Goal: Obtain resource: Obtain resource

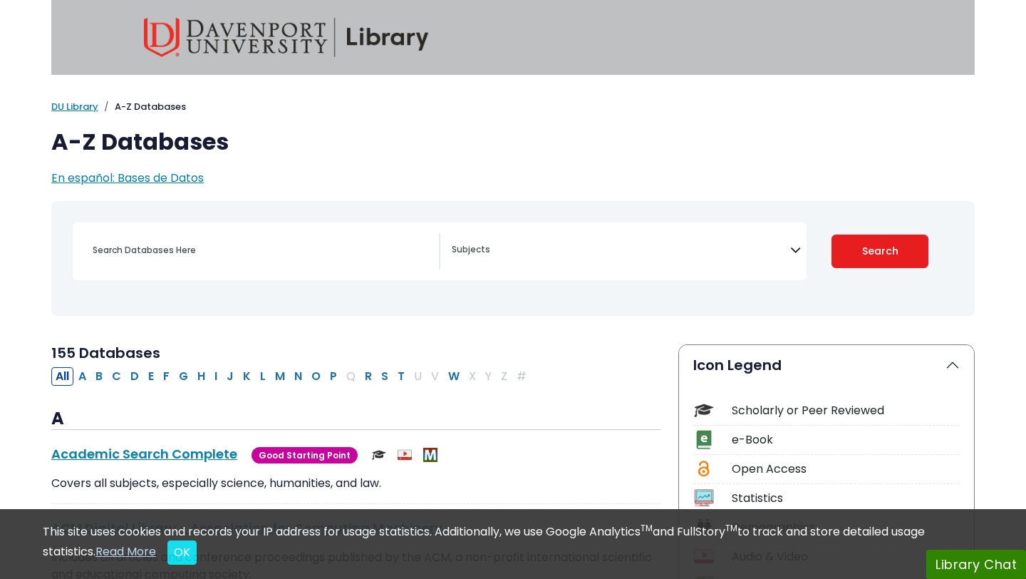
select select "Database Subject Filter"
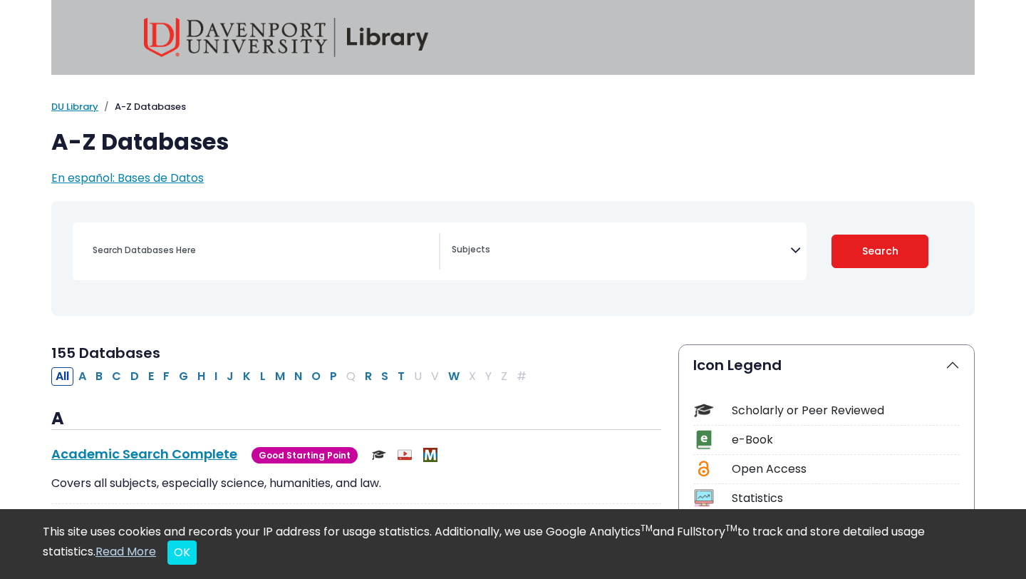
click at [215, 44] on img at bounding box center [286, 37] width 285 height 39
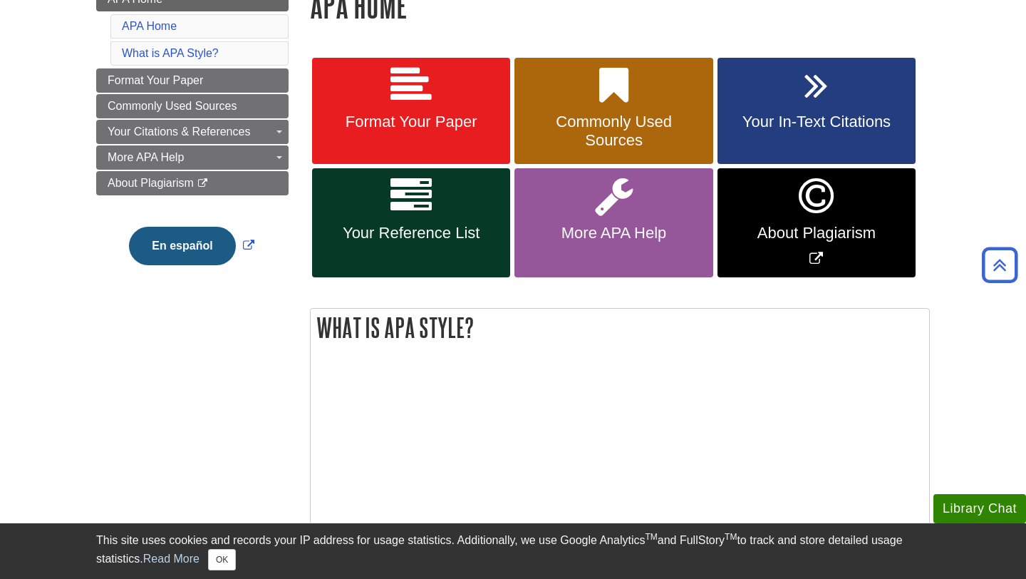
scroll to position [228, 0]
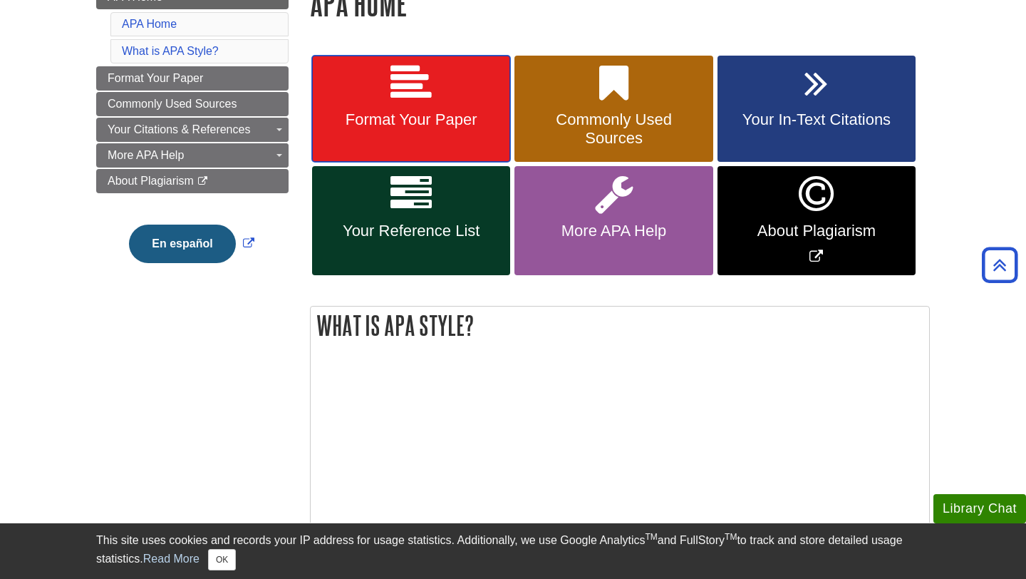
click at [406, 58] on link "Format Your Paper" at bounding box center [411, 109] width 198 height 107
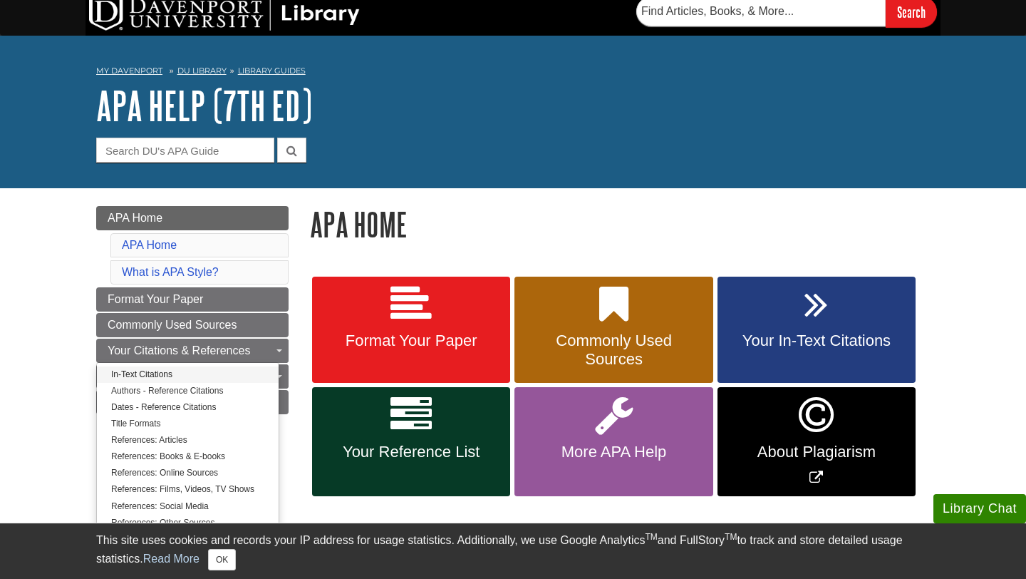
scroll to position [0, 0]
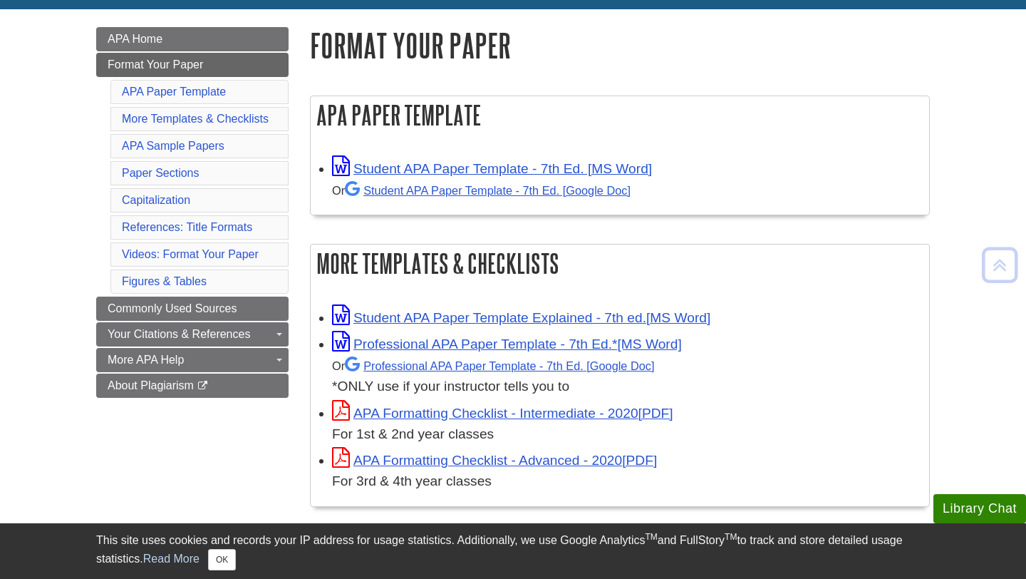
scroll to position [228, 0]
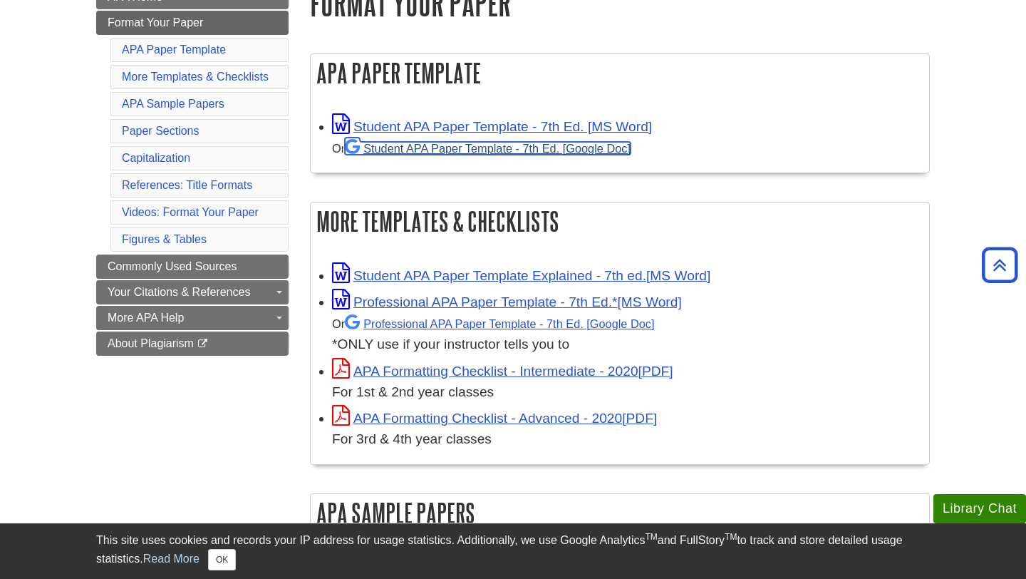
click at [489, 148] on link "Student APA Paper Template - 7th Ed. [Google Doc]" at bounding box center [488, 148] width 286 height 13
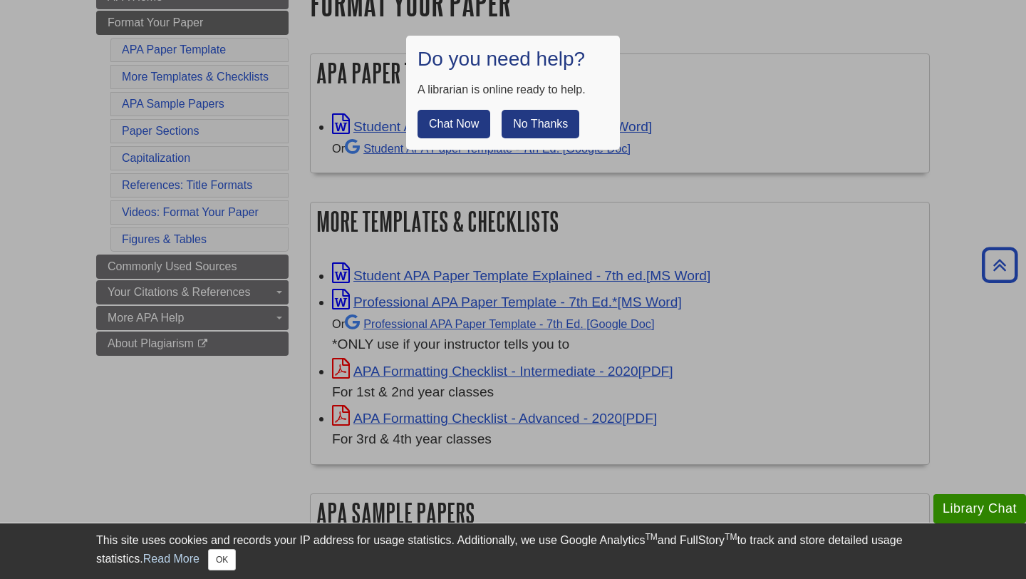
click at [558, 122] on button "No Thanks" at bounding box center [541, 124] width 78 height 29
